Goal: Understand process/instructions

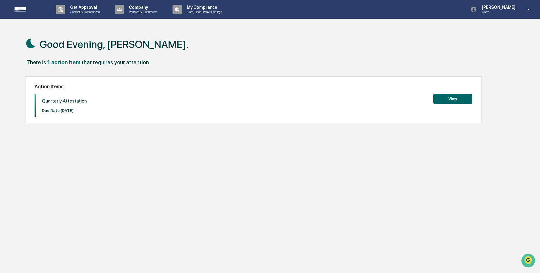
click at [453, 98] on button "View" at bounding box center [452, 99] width 39 height 10
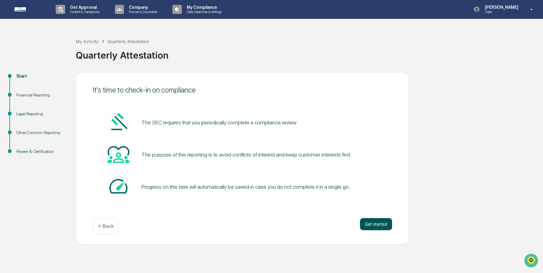
click at [376, 225] on button "Get started" at bounding box center [376, 224] width 32 height 12
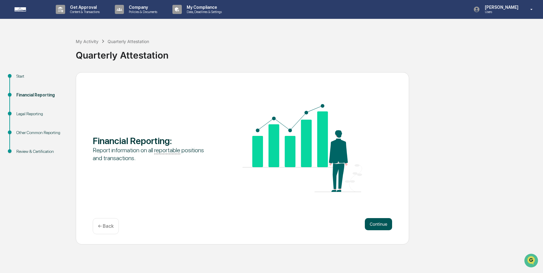
click at [376, 224] on button "Continue" at bounding box center [378, 224] width 27 height 12
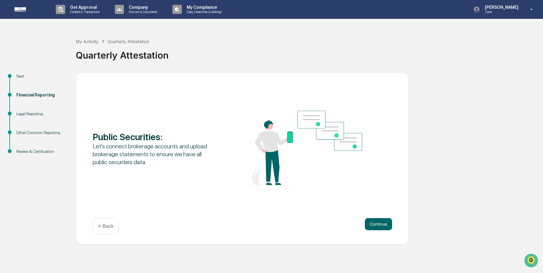
click at [376, 224] on button "Continue" at bounding box center [378, 224] width 27 height 12
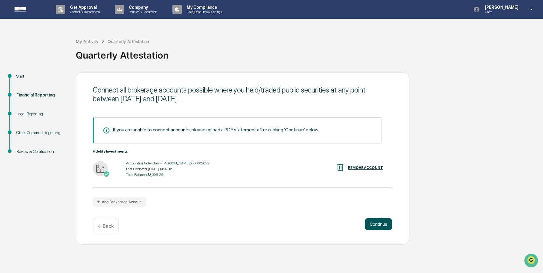
click at [377, 223] on button "Continue" at bounding box center [378, 224] width 27 height 12
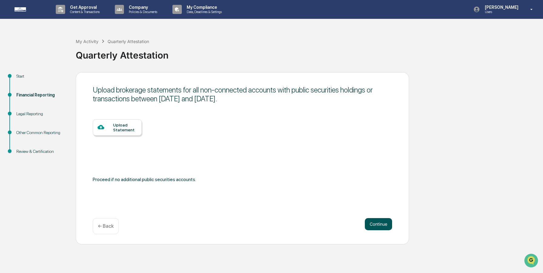
click at [381, 223] on button "Continue" at bounding box center [378, 224] width 27 height 12
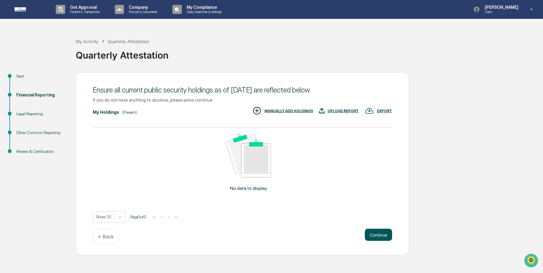
click at [381, 238] on button "Continue" at bounding box center [378, 235] width 27 height 12
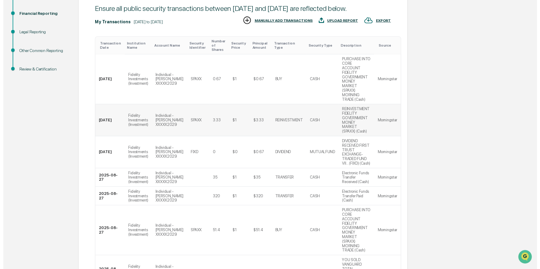
scroll to position [263, 0]
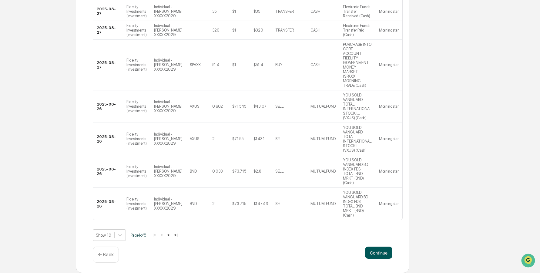
click at [380, 252] on button "Continue" at bounding box center [378, 252] width 27 height 12
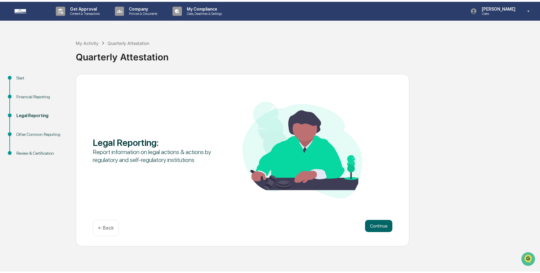
scroll to position [0, 0]
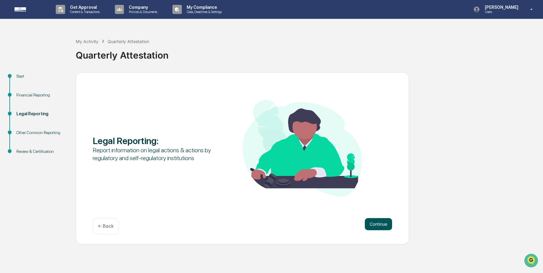
click at [380, 225] on button "Continue" at bounding box center [378, 224] width 27 height 12
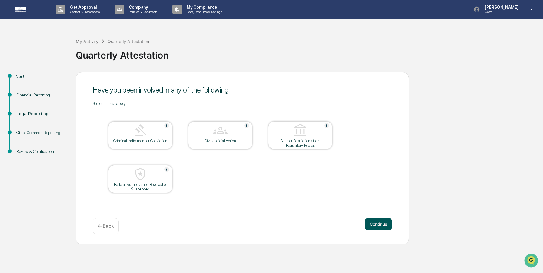
click at [382, 226] on button "Continue" at bounding box center [378, 224] width 27 height 12
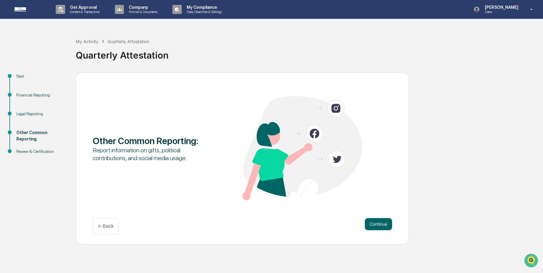
click at [382, 226] on button "Continue" at bounding box center [378, 224] width 27 height 12
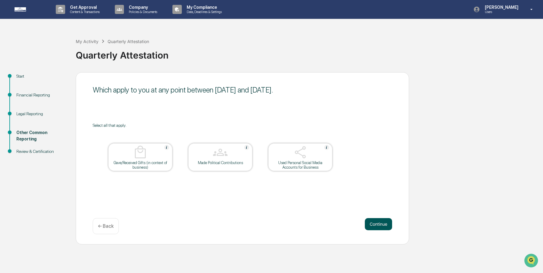
click at [382, 226] on button "Continue" at bounding box center [378, 224] width 27 height 12
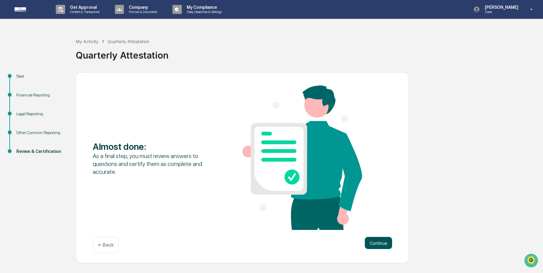
click at [377, 245] on button "Continue" at bounding box center [378, 243] width 27 height 12
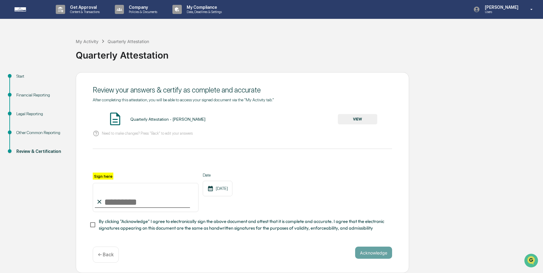
click at [124, 202] on input "Sign here" at bounding box center [146, 197] width 106 height 29
type input "**********"
click at [380, 251] on button "Acknowledge" at bounding box center [373, 252] width 37 height 12
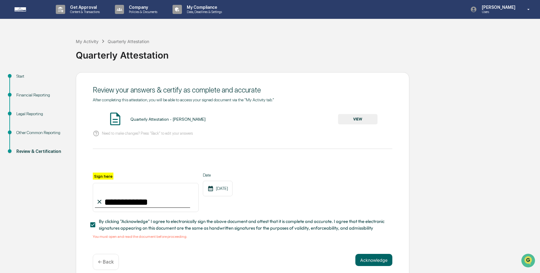
click at [367, 121] on button "VIEW" at bounding box center [357, 119] width 39 height 10
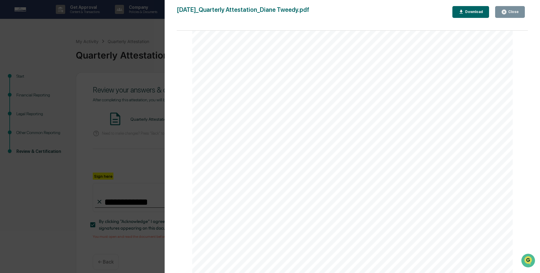
scroll to position [3060, 0]
click at [513, 10] on div "Close" at bounding box center [513, 12] width 12 height 4
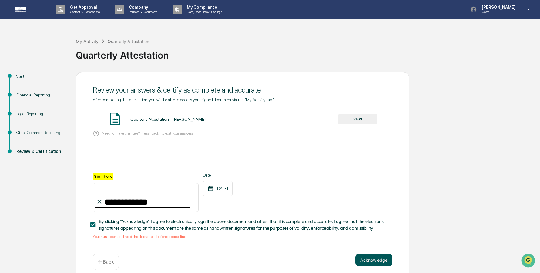
click at [370, 257] on button "Acknowledge" at bounding box center [373, 260] width 37 height 12
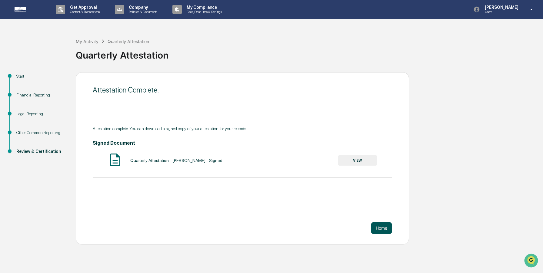
click at [379, 226] on button "Home" at bounding box center [381, 228] width 21 height 12
